Goal: Task Accomplishment & Management: Manage account settings

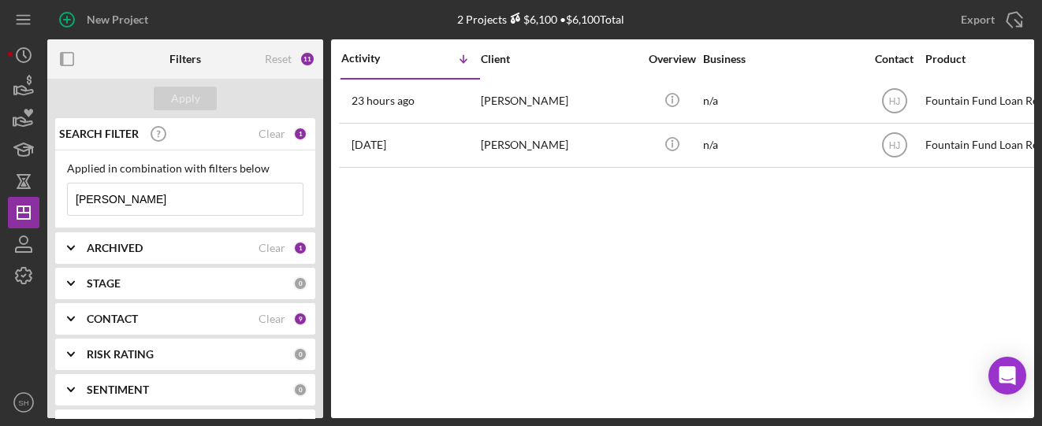
drag, startPoint x: 102, startPoint y: 192, endPoint x: 0, endPoint y: 163, distance: 106.5
click at [0, 164] on div "New Project 2 Projects $6,100 • $6,100 Total Willis Export Icon/Export Filters …" at bounding box center [521, 213] width 1042 height 426
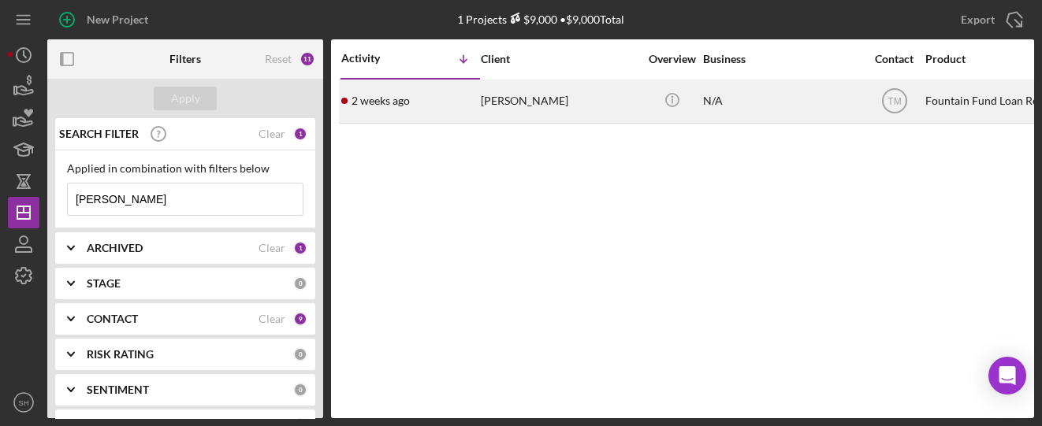
type input "Hamiel"
click at [496, 106] on div "[PERSON_NAME]" at bounding box center [560, 101] width 158 height 42
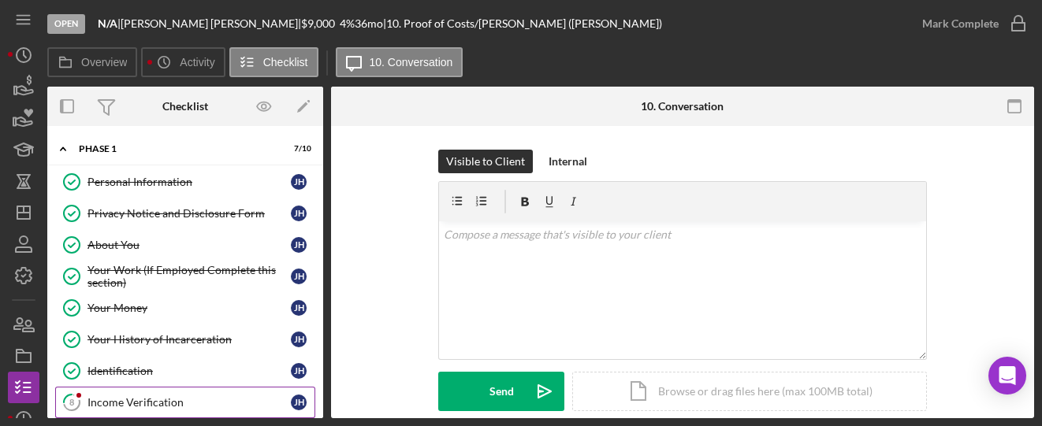
scroll to position [72, 0]
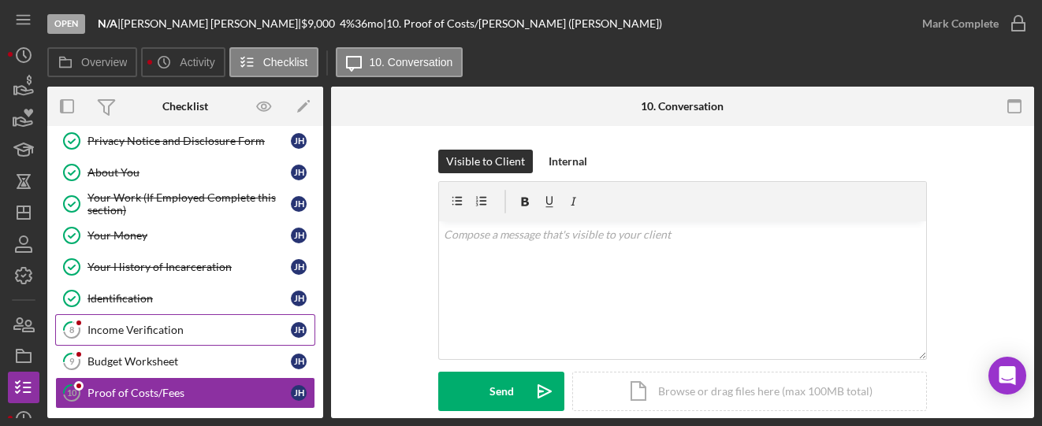
click at [163, 325] on div "Income Verification" at bounding box center [188, 330] width 203 height 13
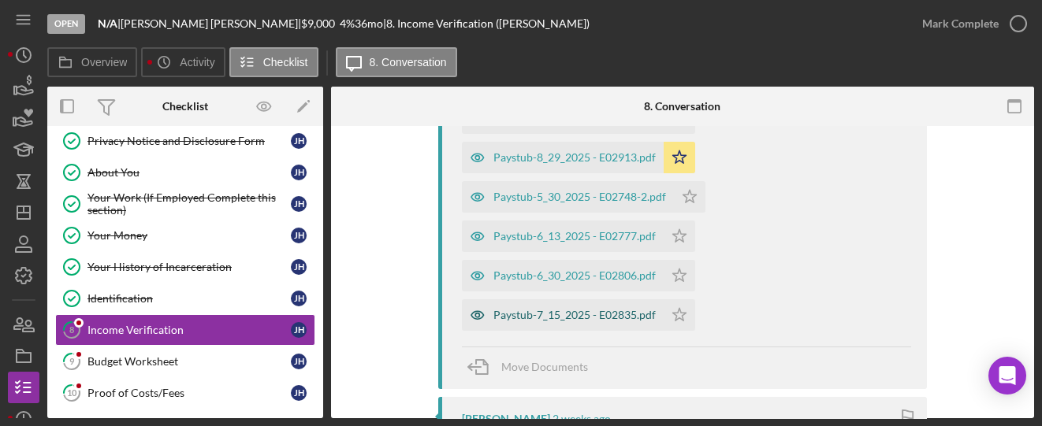
scroll to position [314, 0]
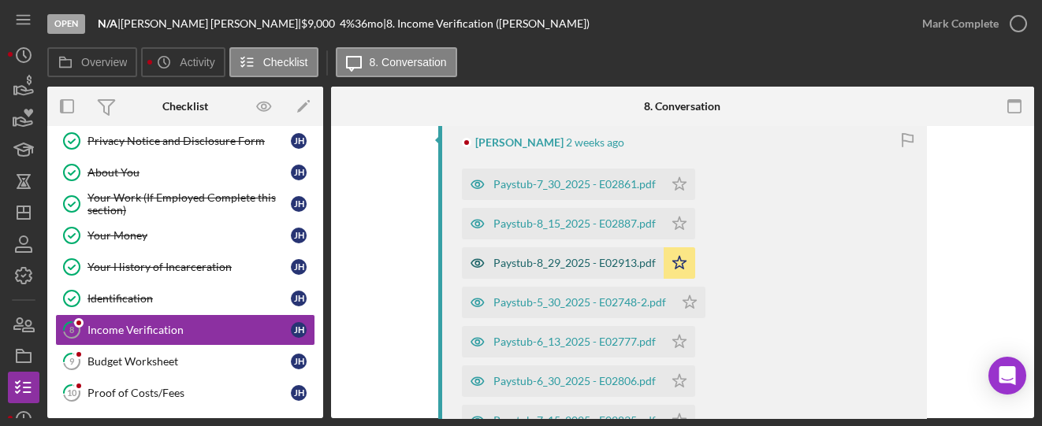
click at [541, 269] on div "Paystub-8_29_2025 - E02913.pdf" at bounding box center [563, 263] width 202 height 32
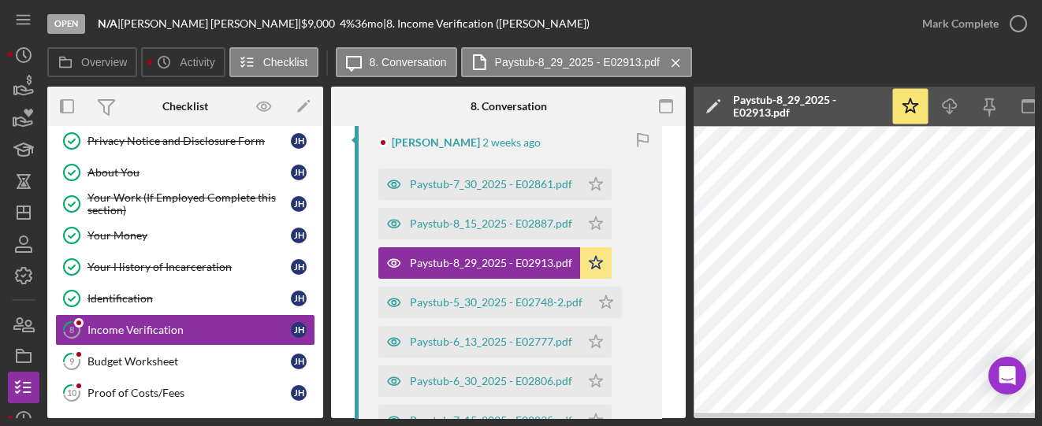
drag, startPoint x: 626, startPoint y: 420, endPoint x: 675, endPoint y: 423, distance: 49.7
click at [675, 423] on div "Open N/A | Jennifer Hamiel | $9,000 $9,000 4 % 36 mo | 8. Income Verification (…" at bounding box center [521, 213] width 1042 height 426
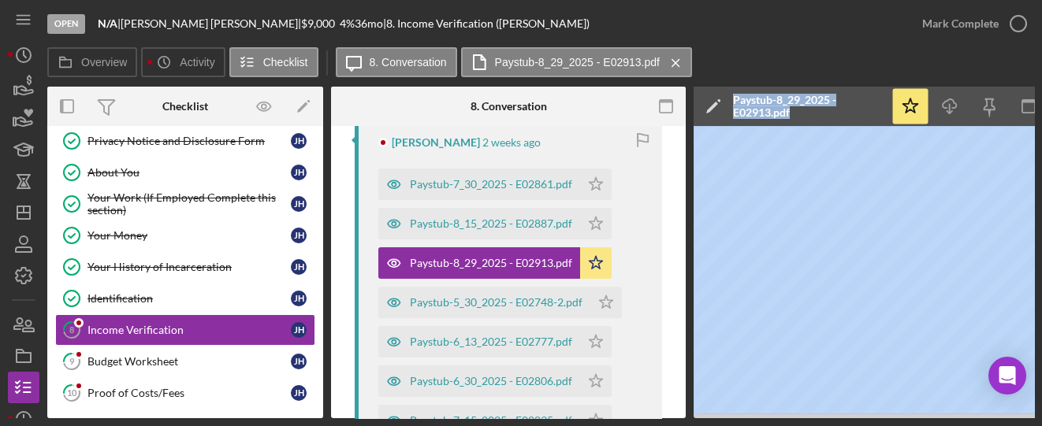
drag, startPoint x: 645, startPoint y: 413, endPoint x: 690, endPoint y: 413, distance: 45.7
click at [120, 218] on div "Overview Internal Workflow Stage Open Icon/Dropdown Arrow Archive (can unarchiv…" at bounding box center [540, 253] width 987 height 332
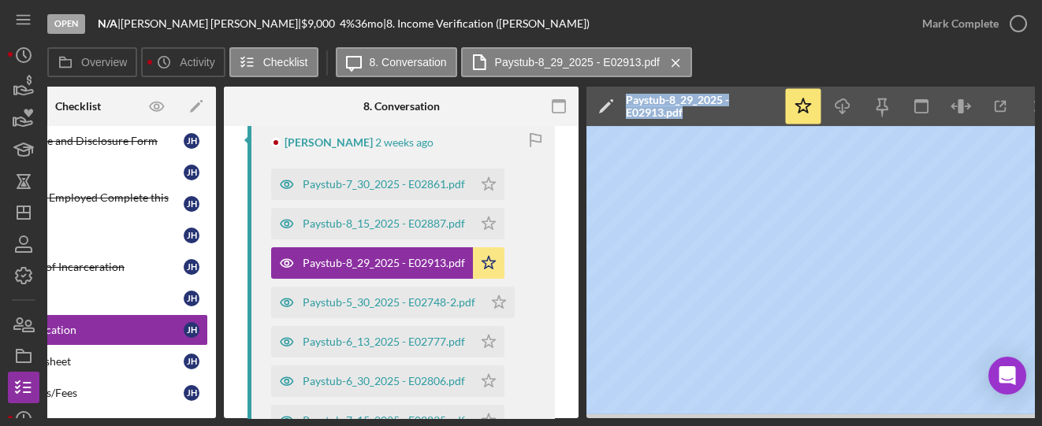
scroll to position [0, 132]
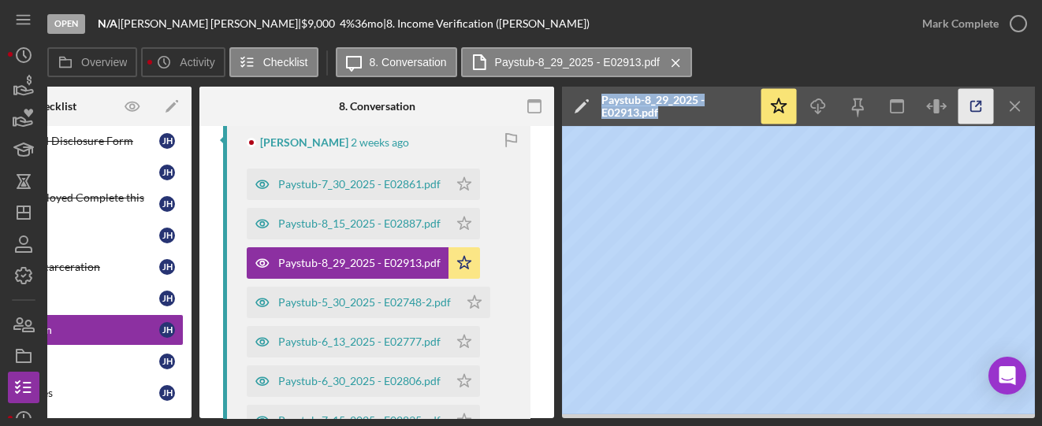
click at [972, 110] on icon "button" at bounding box center [975, 106] width 35 height 35
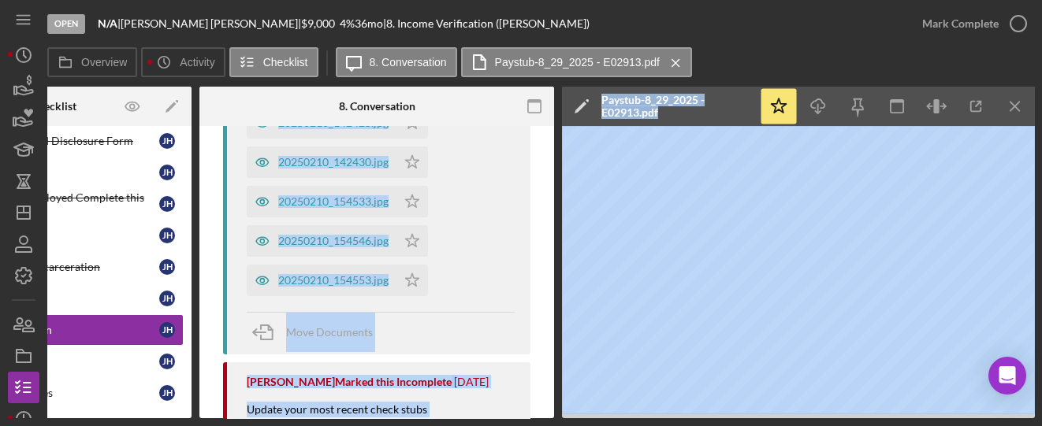
scroll to position [946, 0]
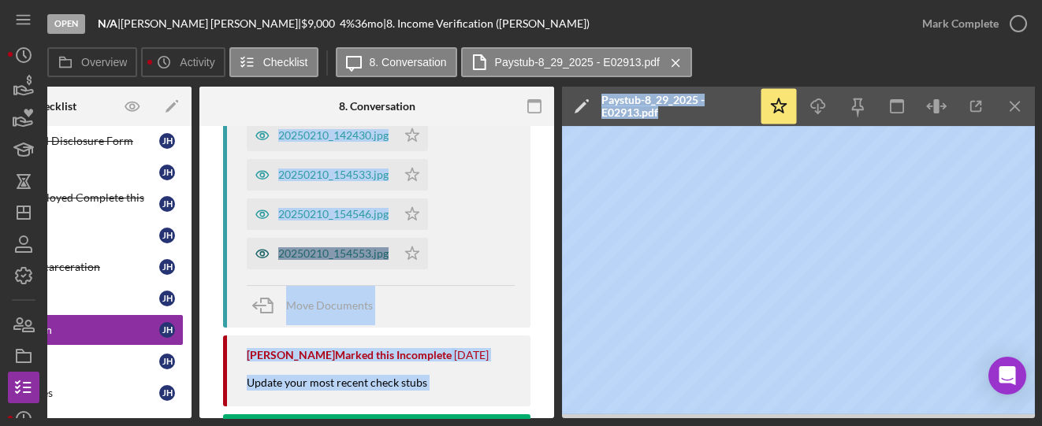
click at [319, 249] on div "20250210_154553.jpg" at bounding box center [333, 253] width 110 height 13
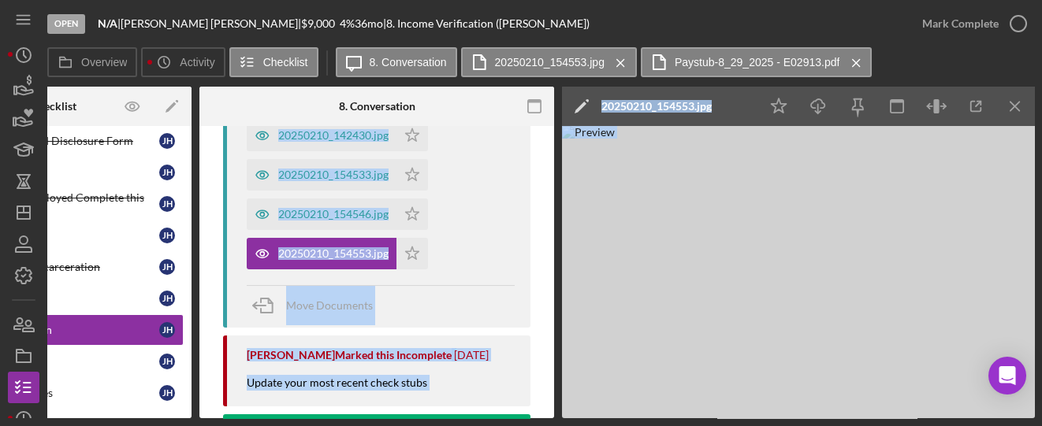
click at [786, 262] on img at bounding box center [798, 272] width 473 height 292
click at [353, 210] on div "20250210_154546.jpg" at bounding box center [333, 214] width 110 height 13
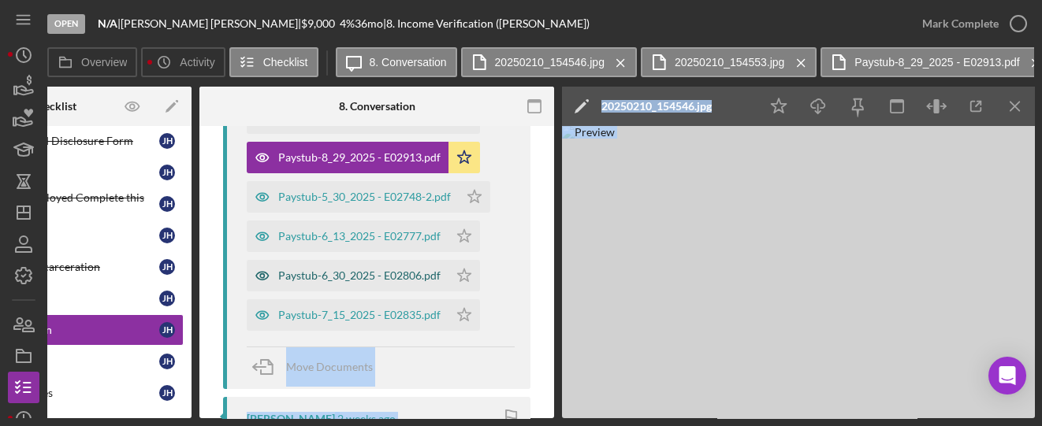
scroll to position [314, 0]
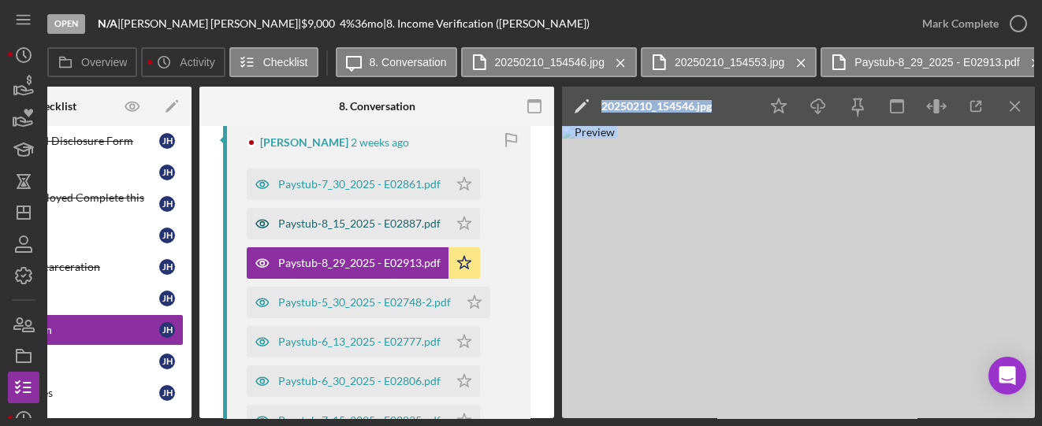
click at [325, 227] on div "Paystub-8_15_2025 - E02887.pdf" at bounding box center [359, 223] width 162 height 13
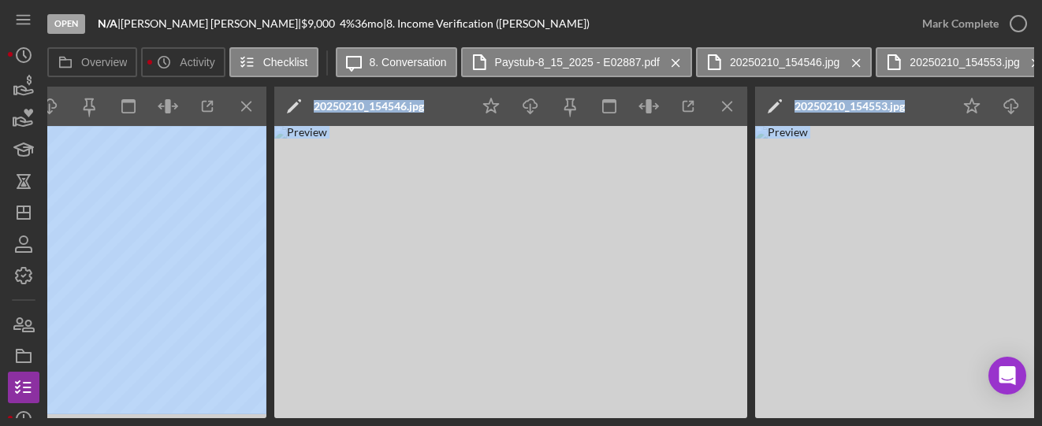
scroll to position [0, 916]
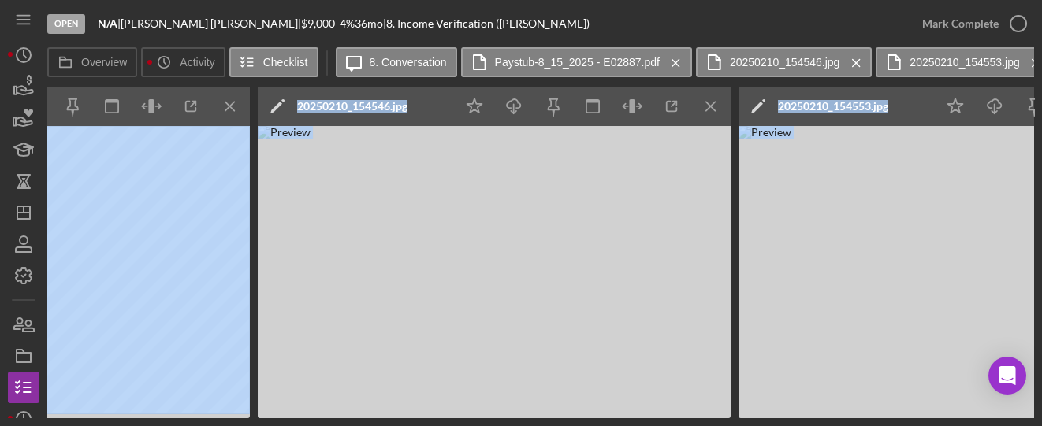
click at [715, 110] on icon "Icon/Menu Close" at bounding box center [710, 106] width 35 height 35
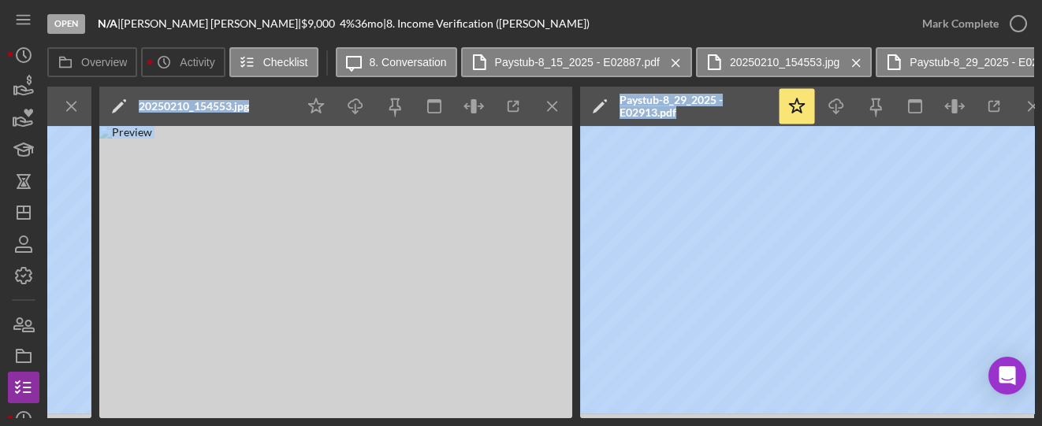
scroll to position [0, 1094]
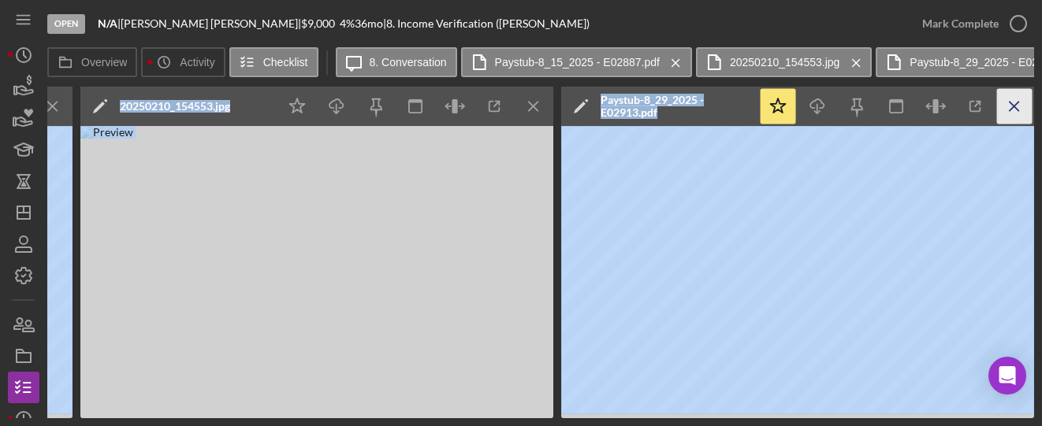
click at [1009, 102] on icon "Icon/Menu Close" at bounding box center [1014, 106] width 35 height 35
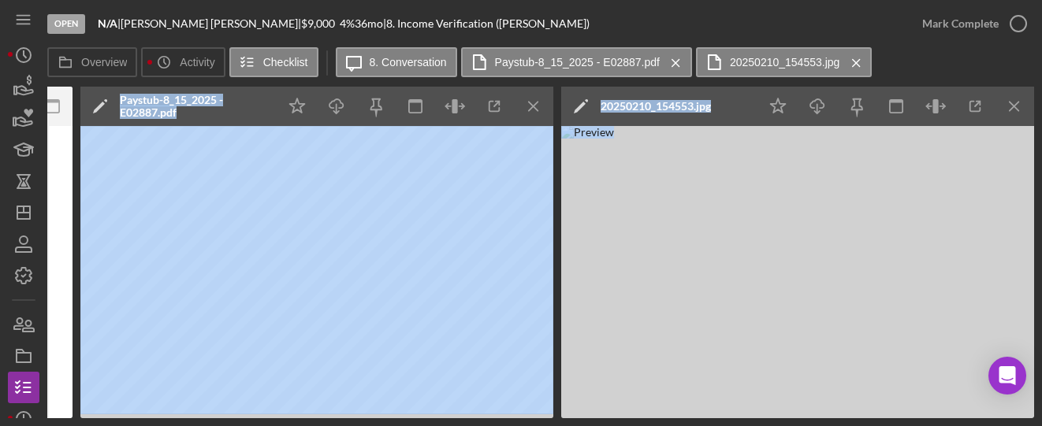
scroll to position [0, 613]
click at [1015, 106] on icon "Icon/Menu Close" at bounding box center [1014, 106] width 35 height 35
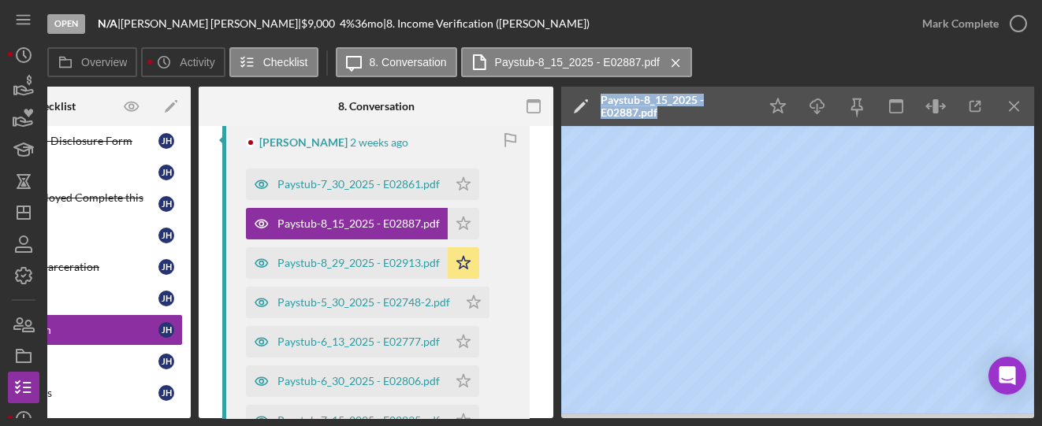
scroll to position [0, 132]
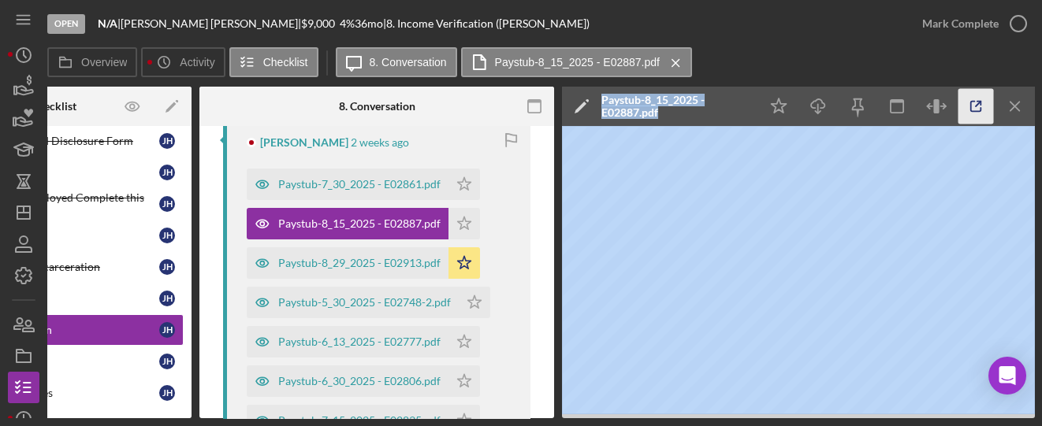
click at [973, 108] on icon "button" at bounding box center [975, 106] width 35 height 35
